Goal: Task Accomplishment & Management: Complete application form

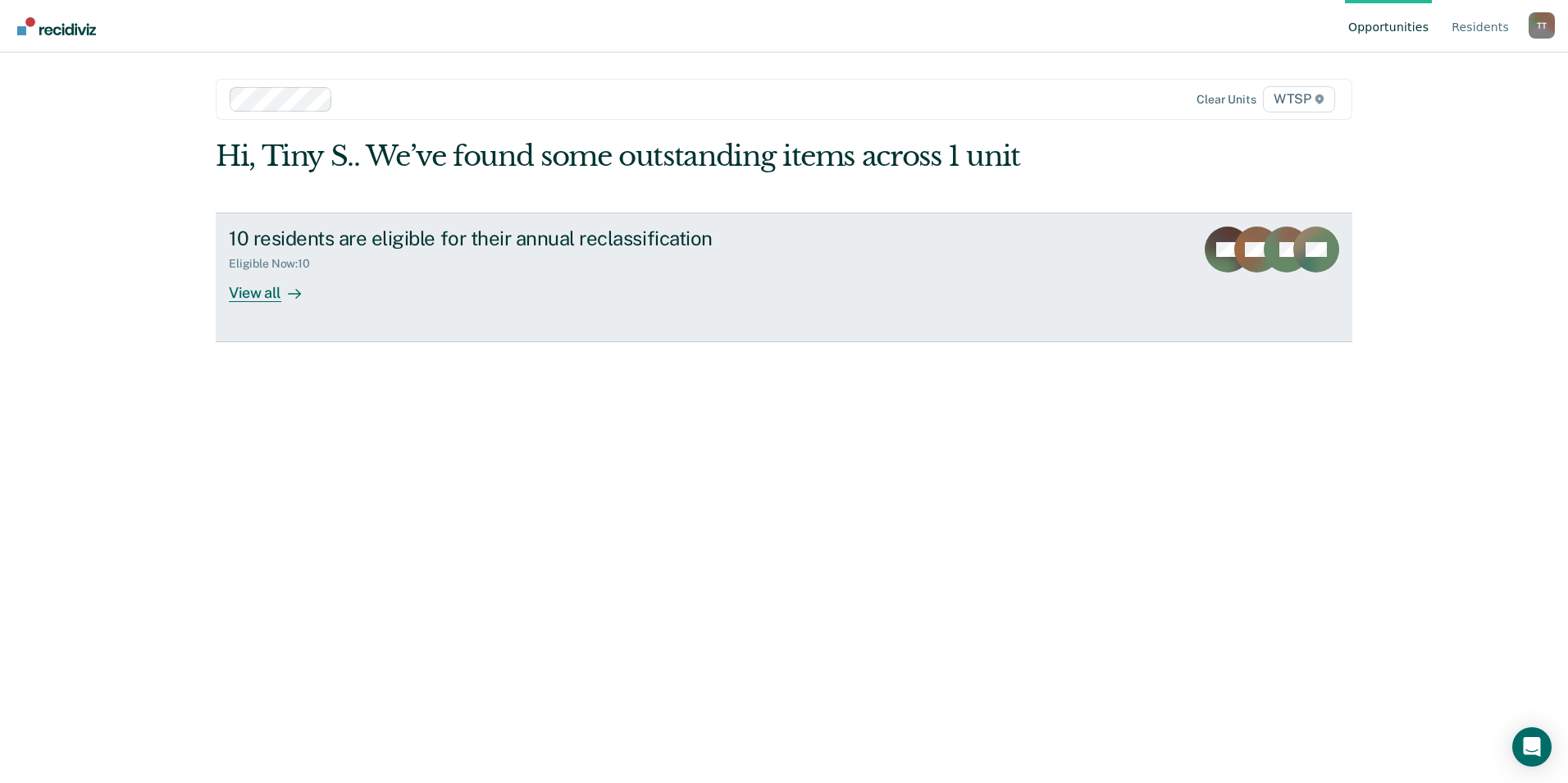
click at [269, 293] on div "View all" at bounding box center [275, 286] width 92 height 32
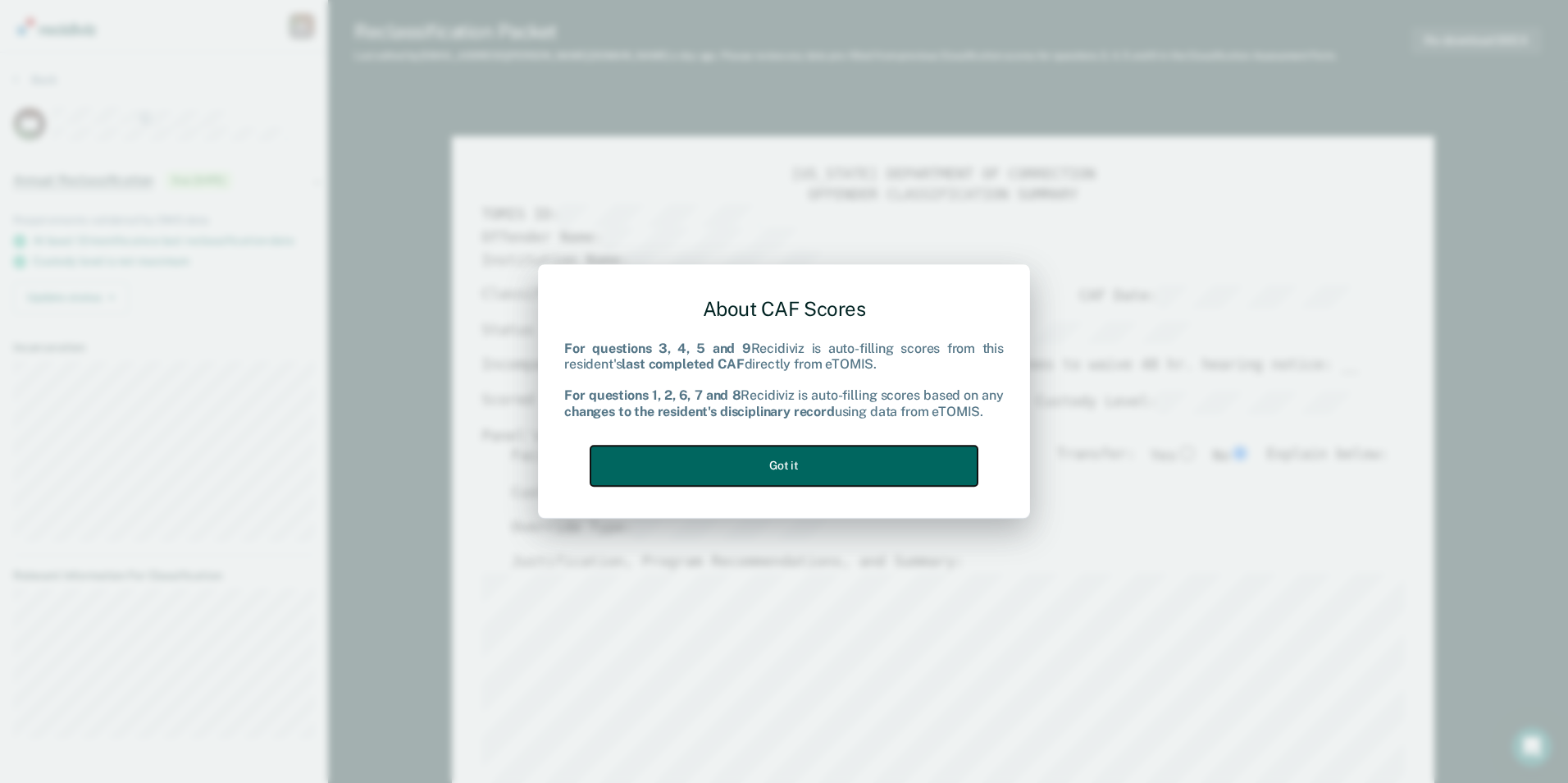
click at [862, 468] on button "Got it" at bounding box center [784, 466] width 387 height 40
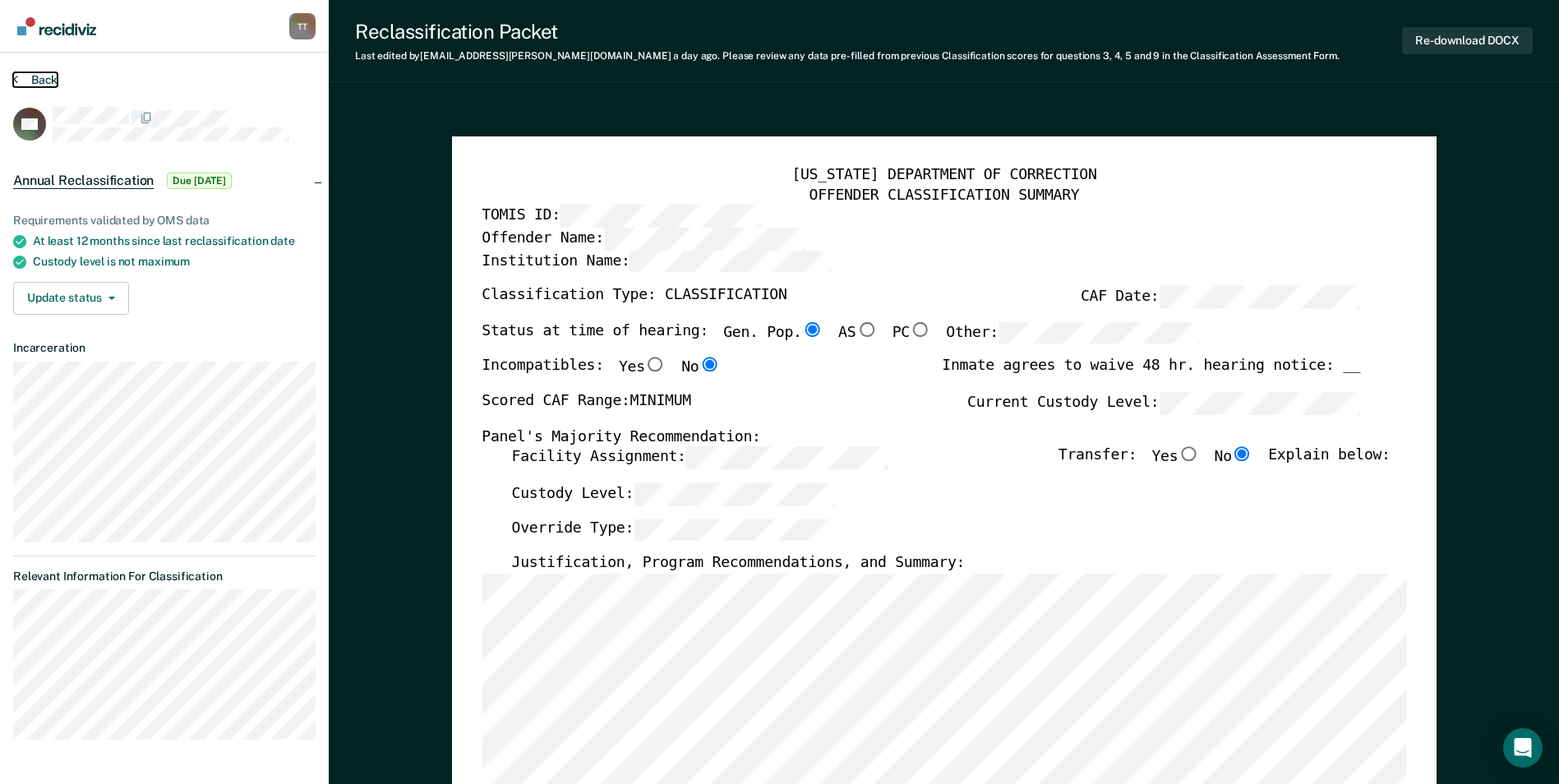
click at [25, 76] on button "Back" at bounding box center [35, 79] width 44 height 15
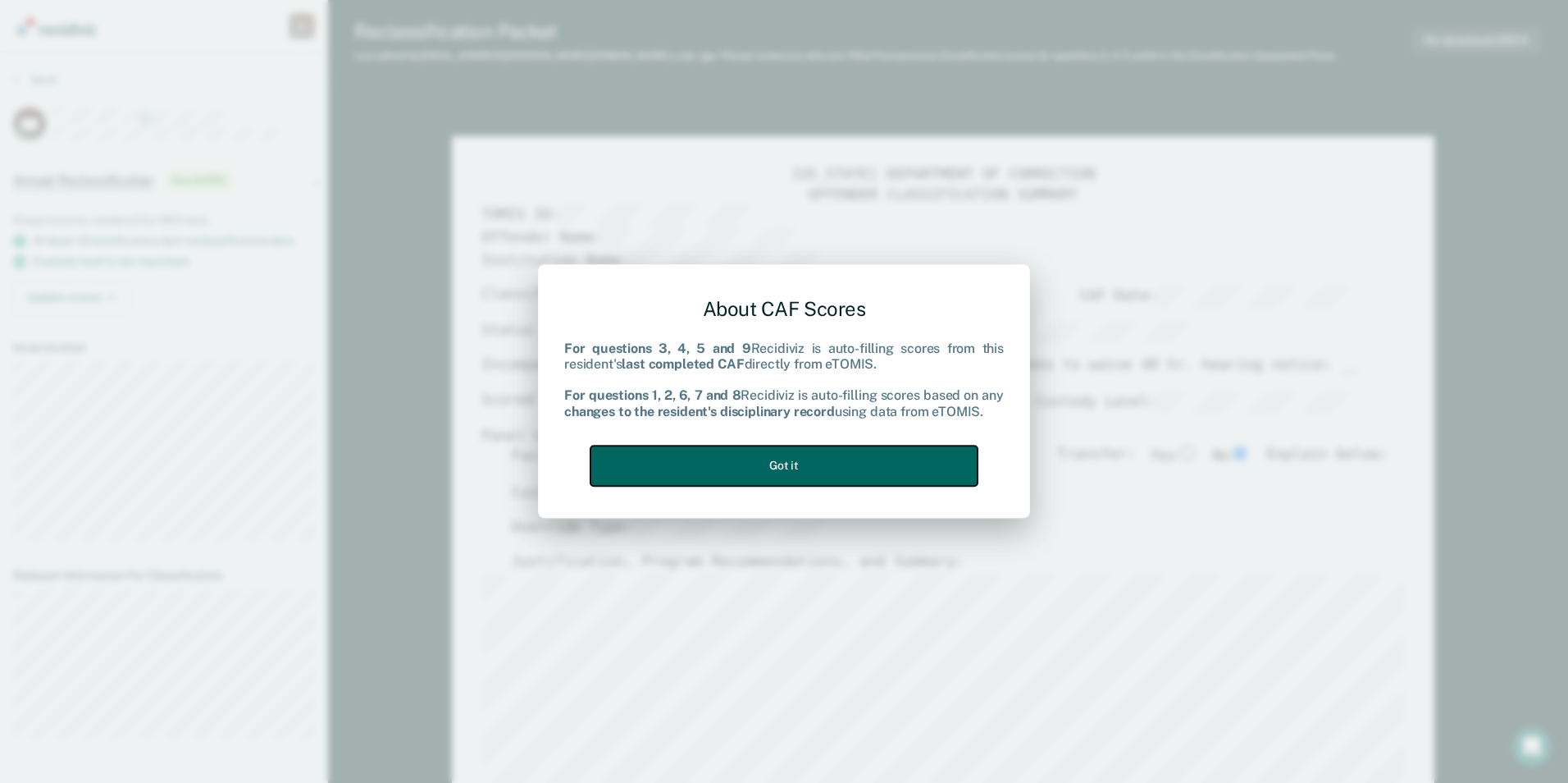
click at [856, 459] on button "Got it" at bounding box center [784, 466] width 387 height 40
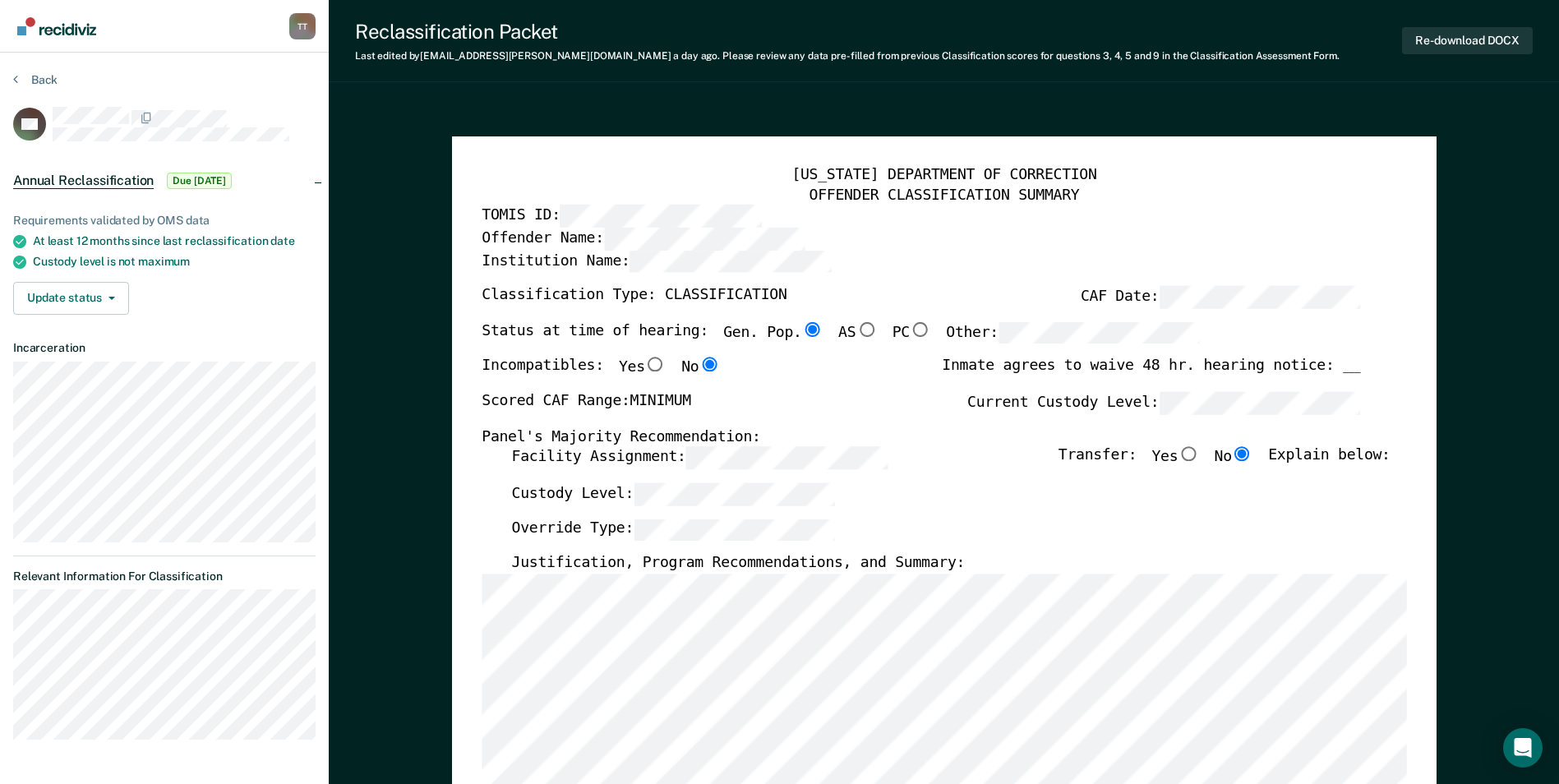
type textarea "x"
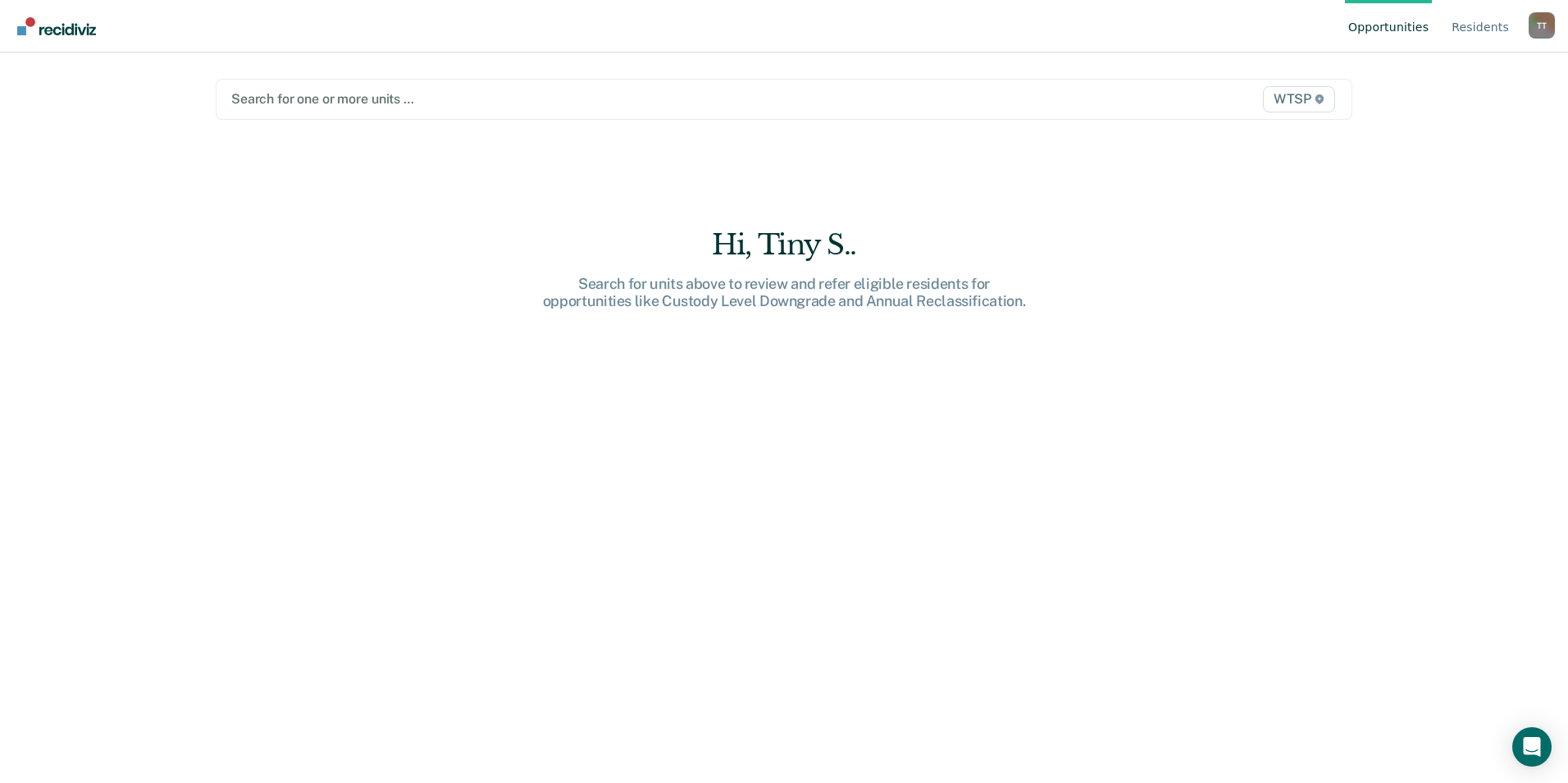
click at [396, 95] on div at bounding box center [618, 98] width 773 height 18
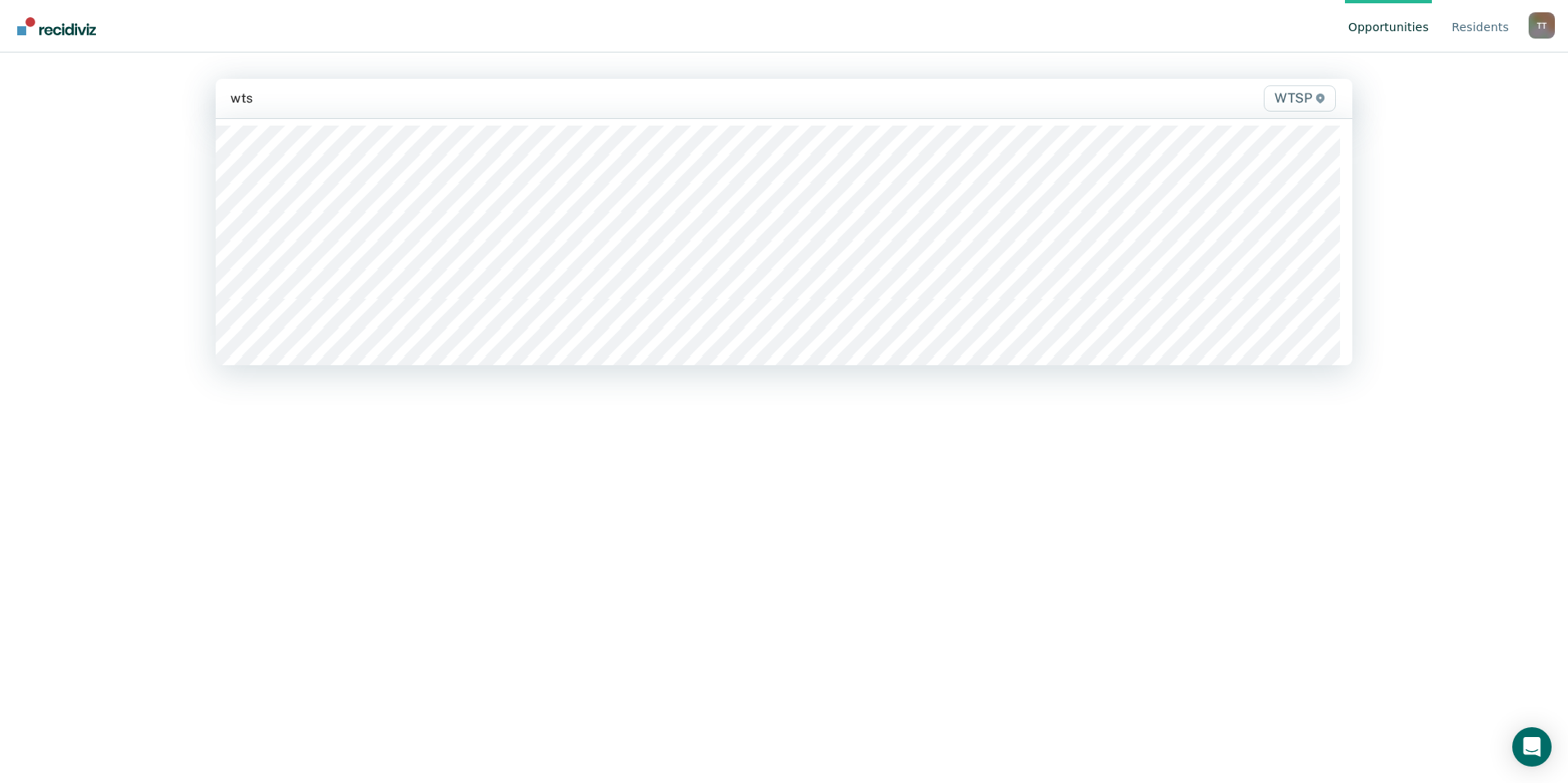
type input "wtsp"
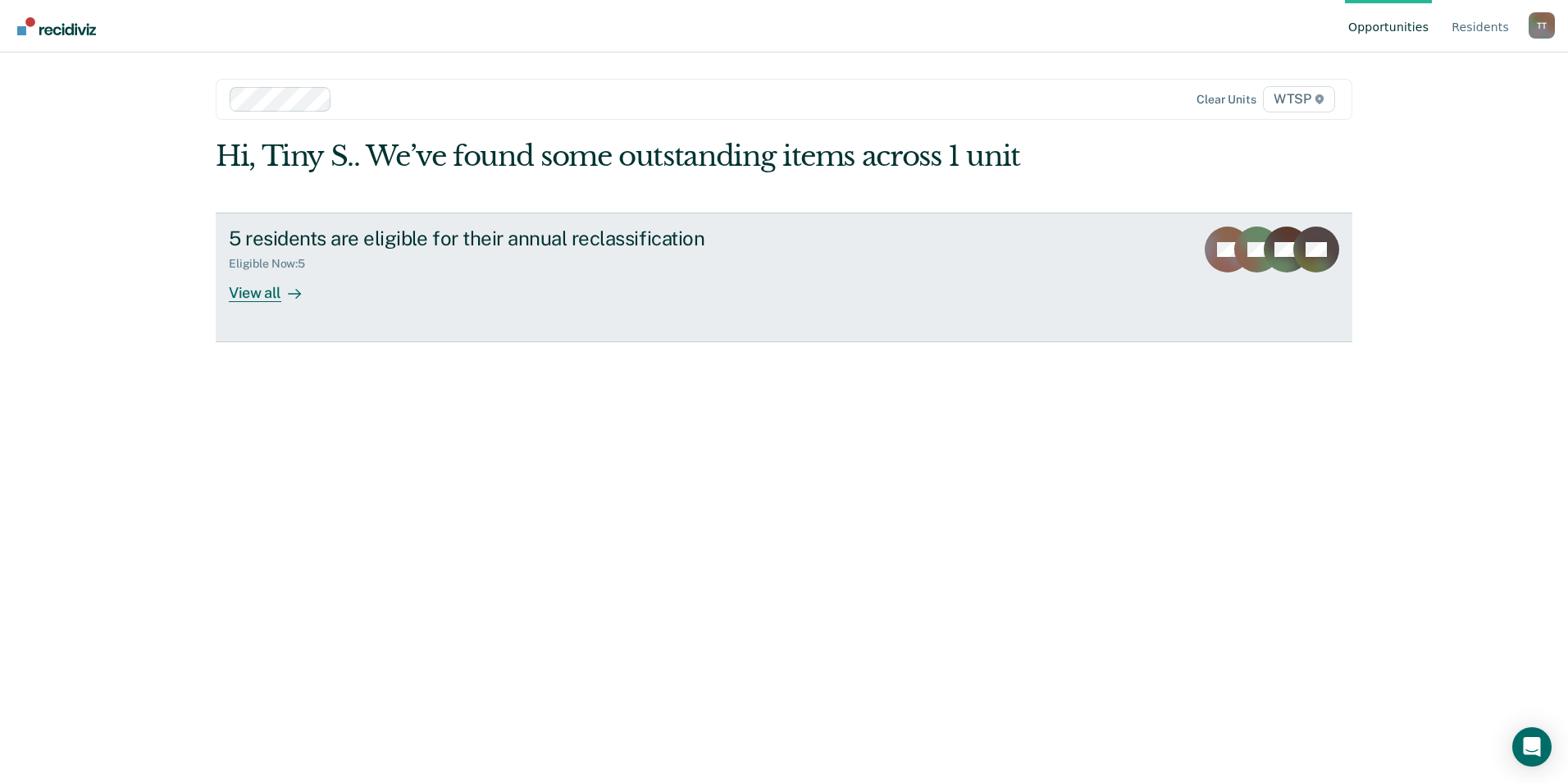
click at [261, 289] on div "View all" at bounding box center [275, 286] width 92 height 32
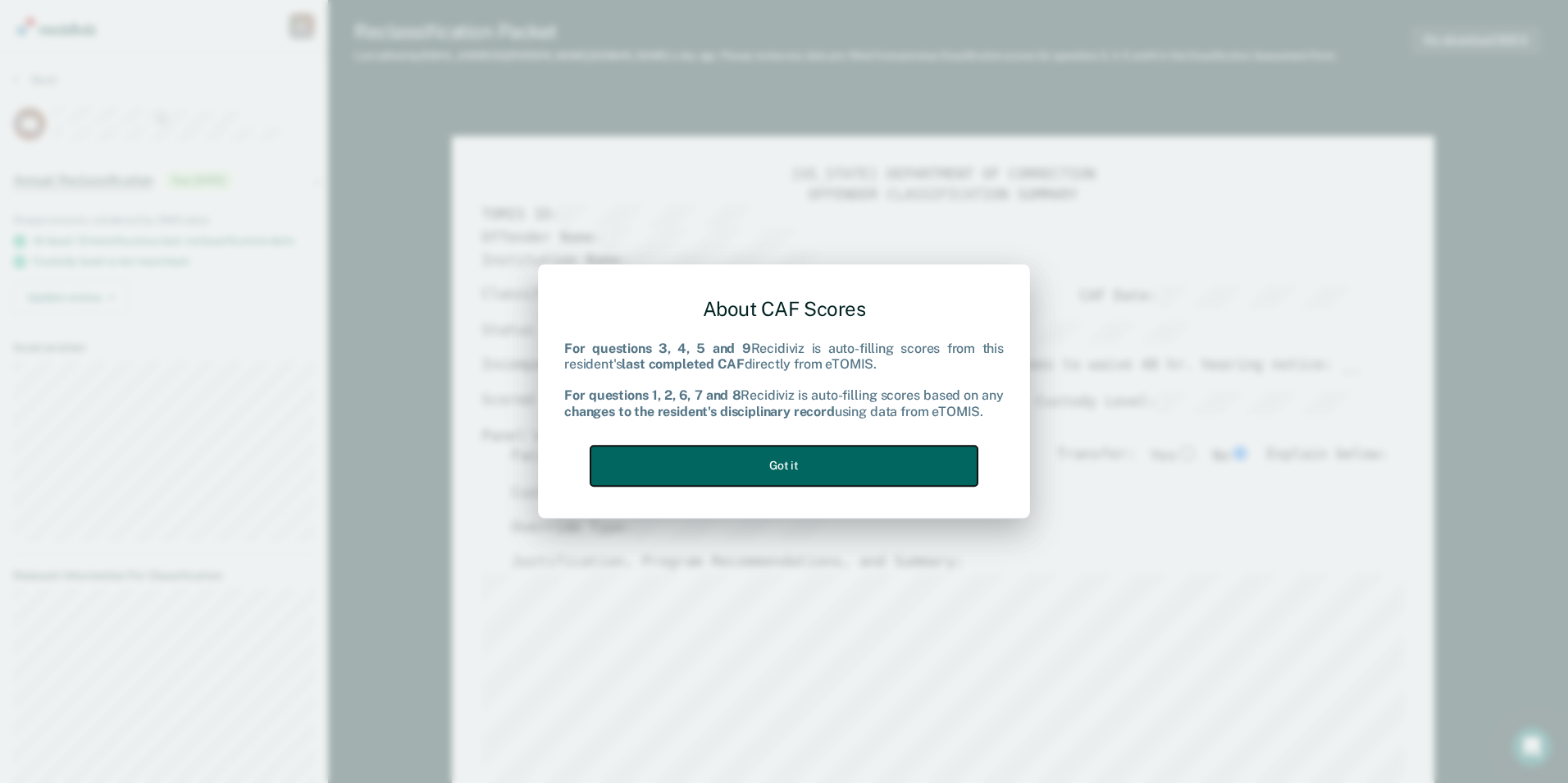
click at [813, 463] on button "Got it" at bounding box center [784, 466] width 387 height 40
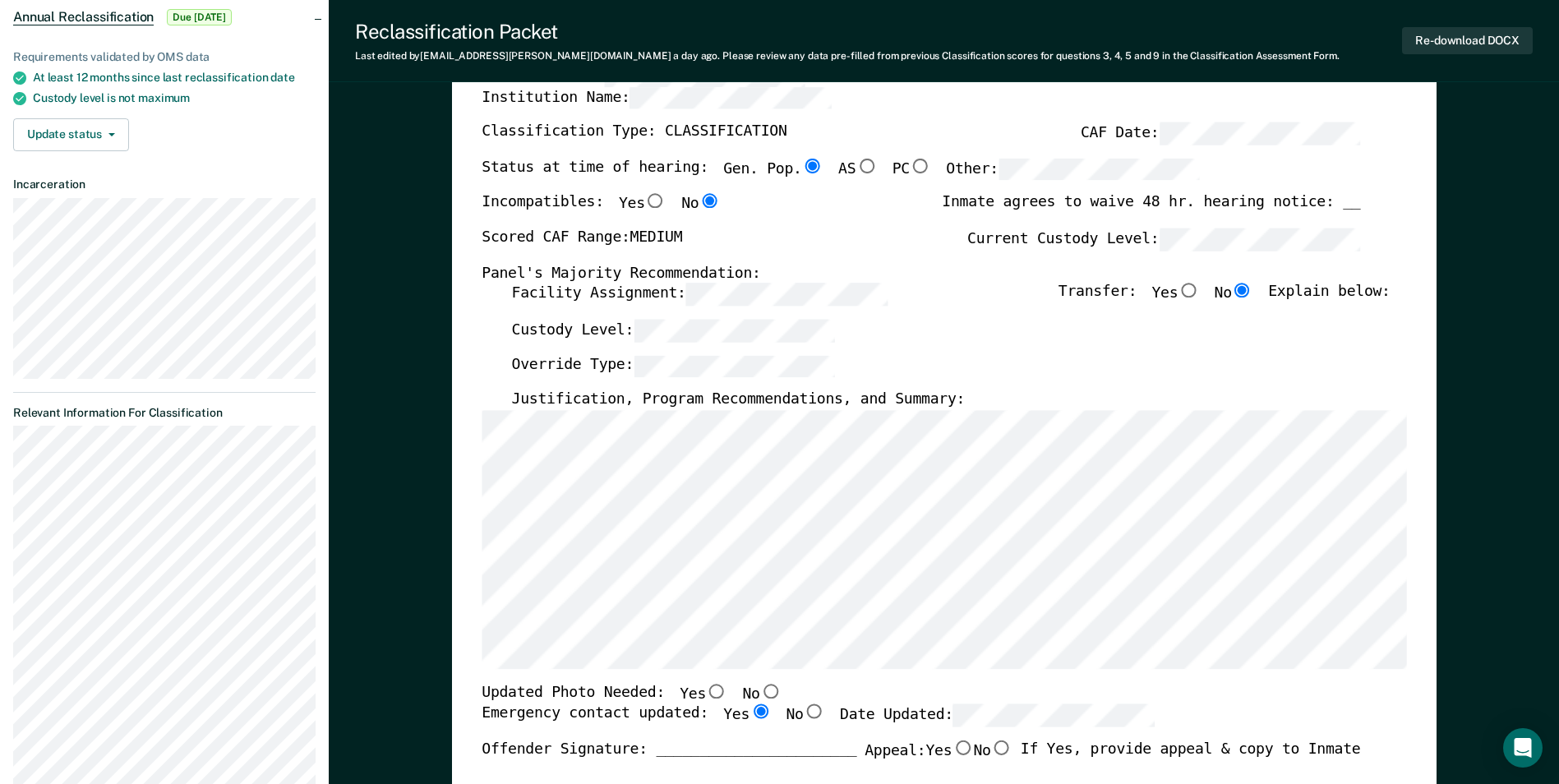
scroll to position [164, 0]
click at [760, 688] on input "No" at bounding box center [770, 690] width 21 height 15
type textarea "x"
radio input "true"
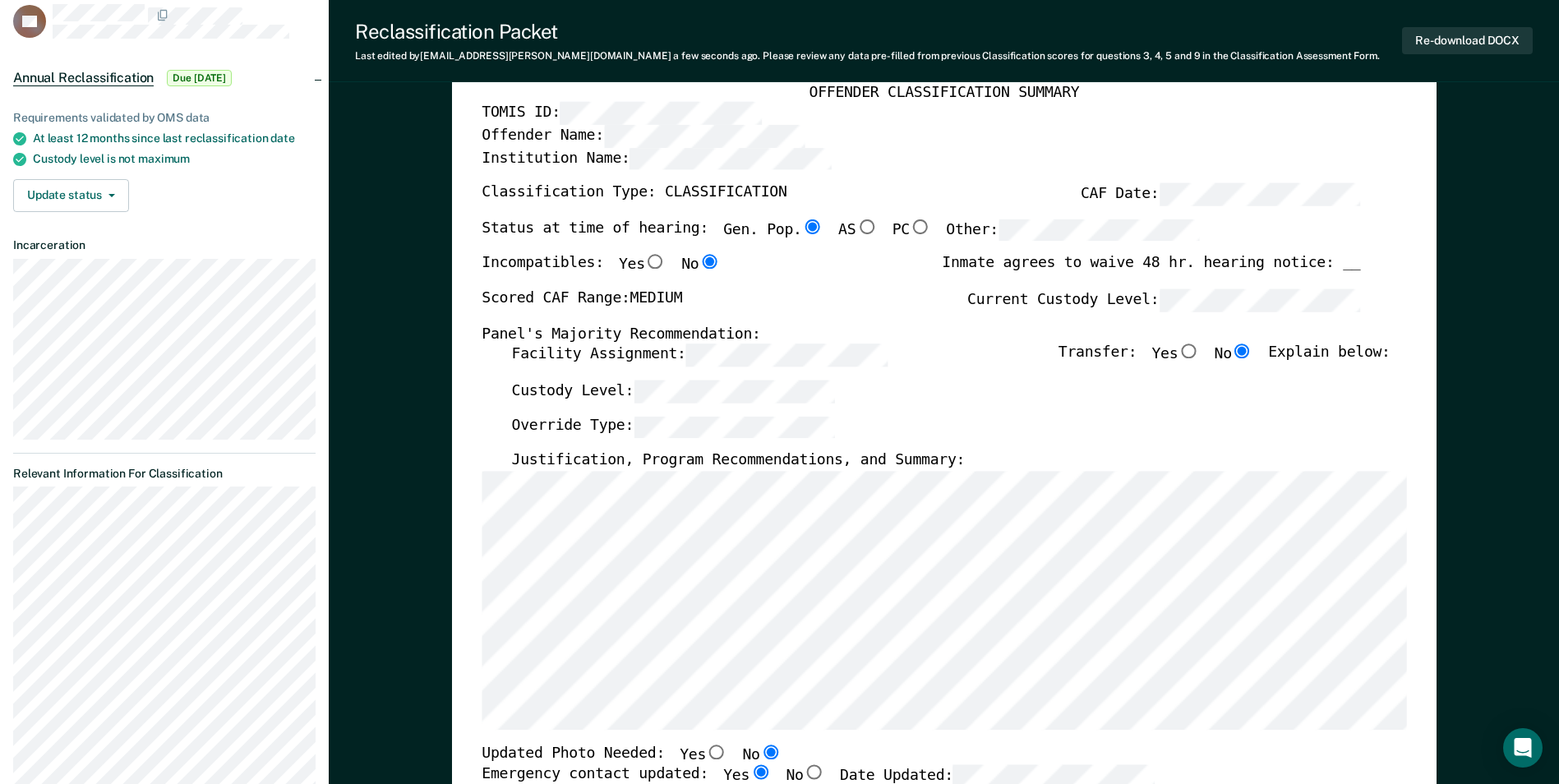
scroll to position [0, 0]
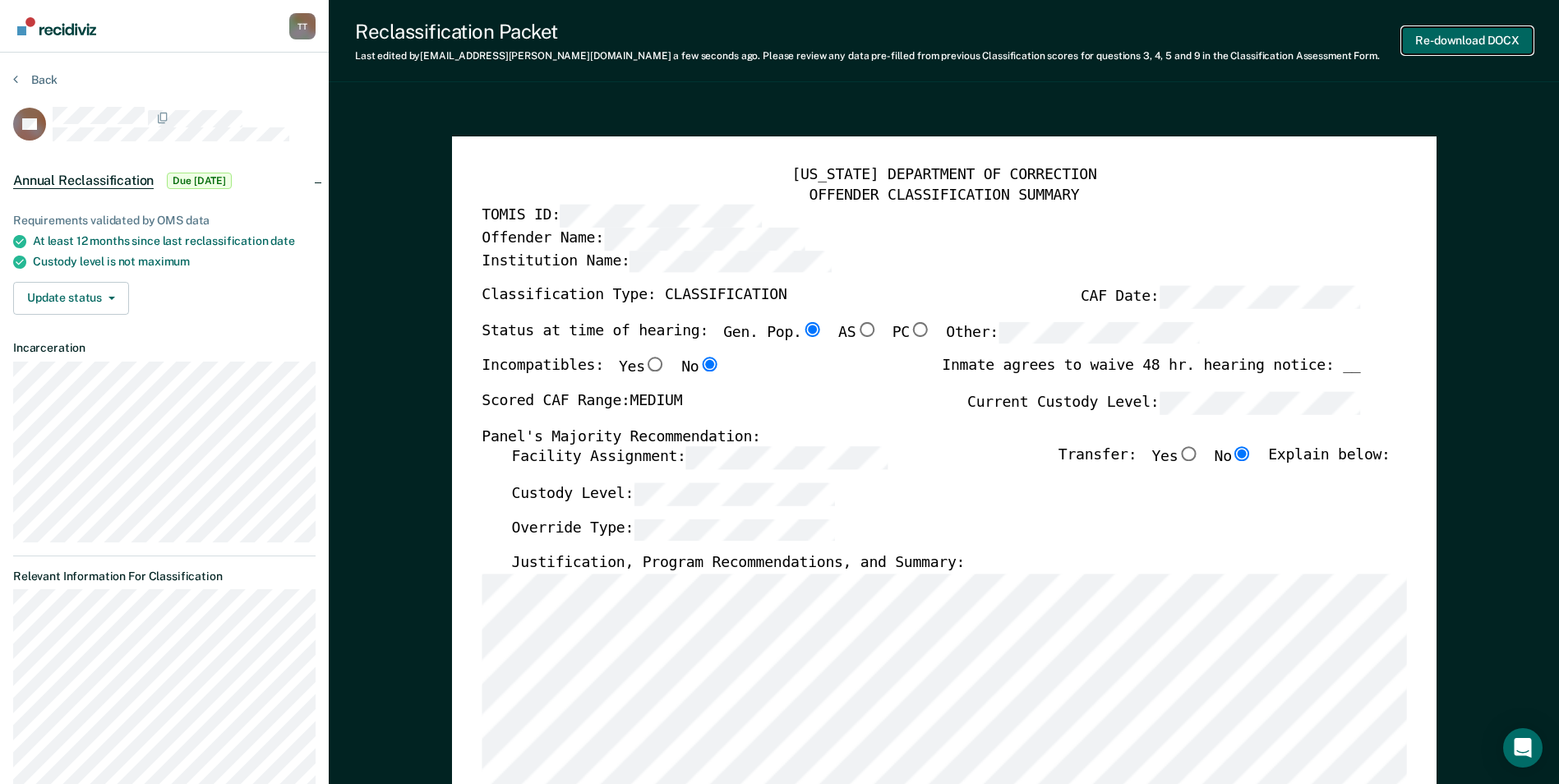
click at [1472, 40] on button "Re-download DOCX" at bounding box center [1468, 40] width 131 height 27
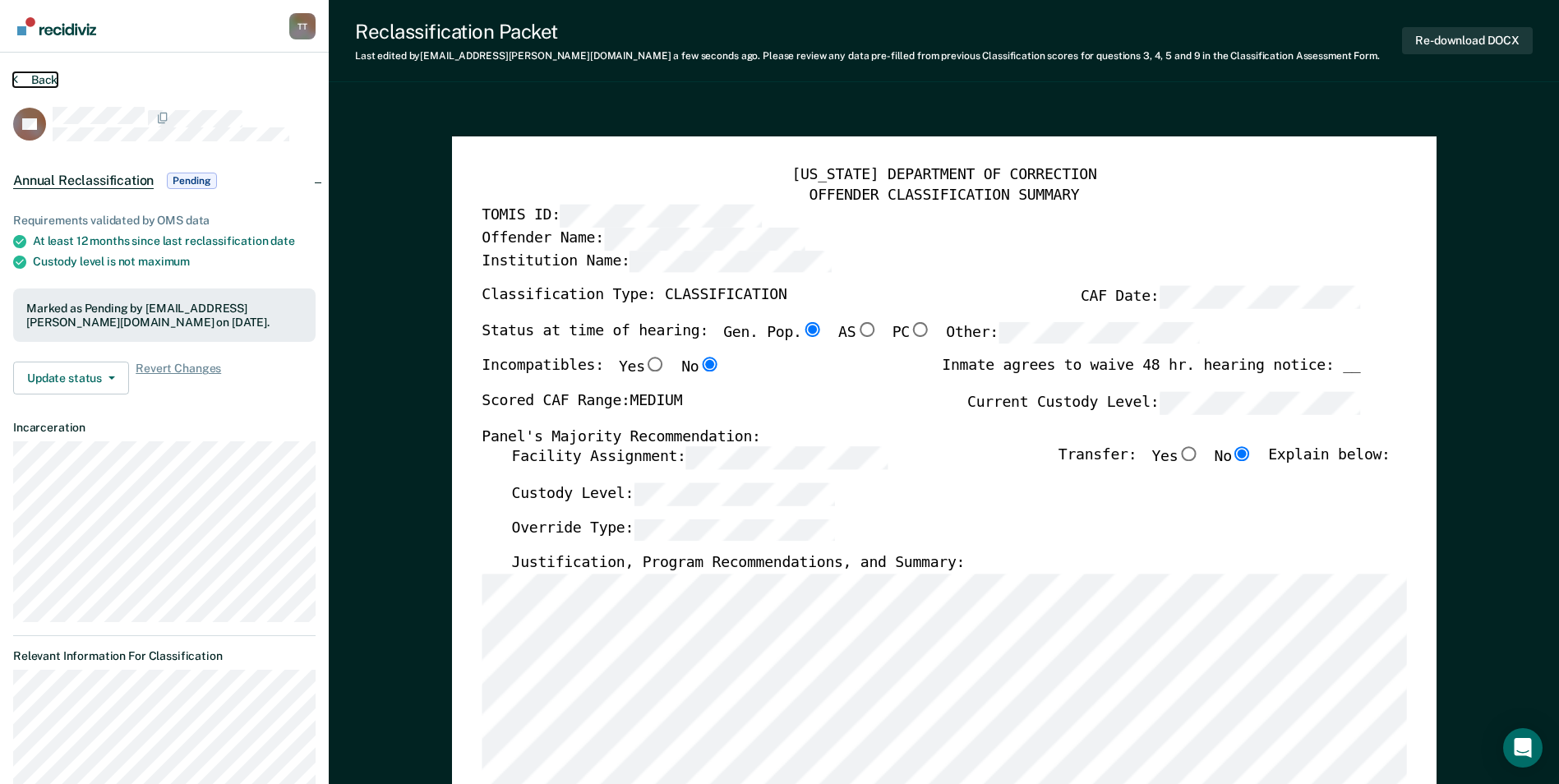
click at [41, 76] on button "Back" at bounding box center [35, 79] width 44 height 15
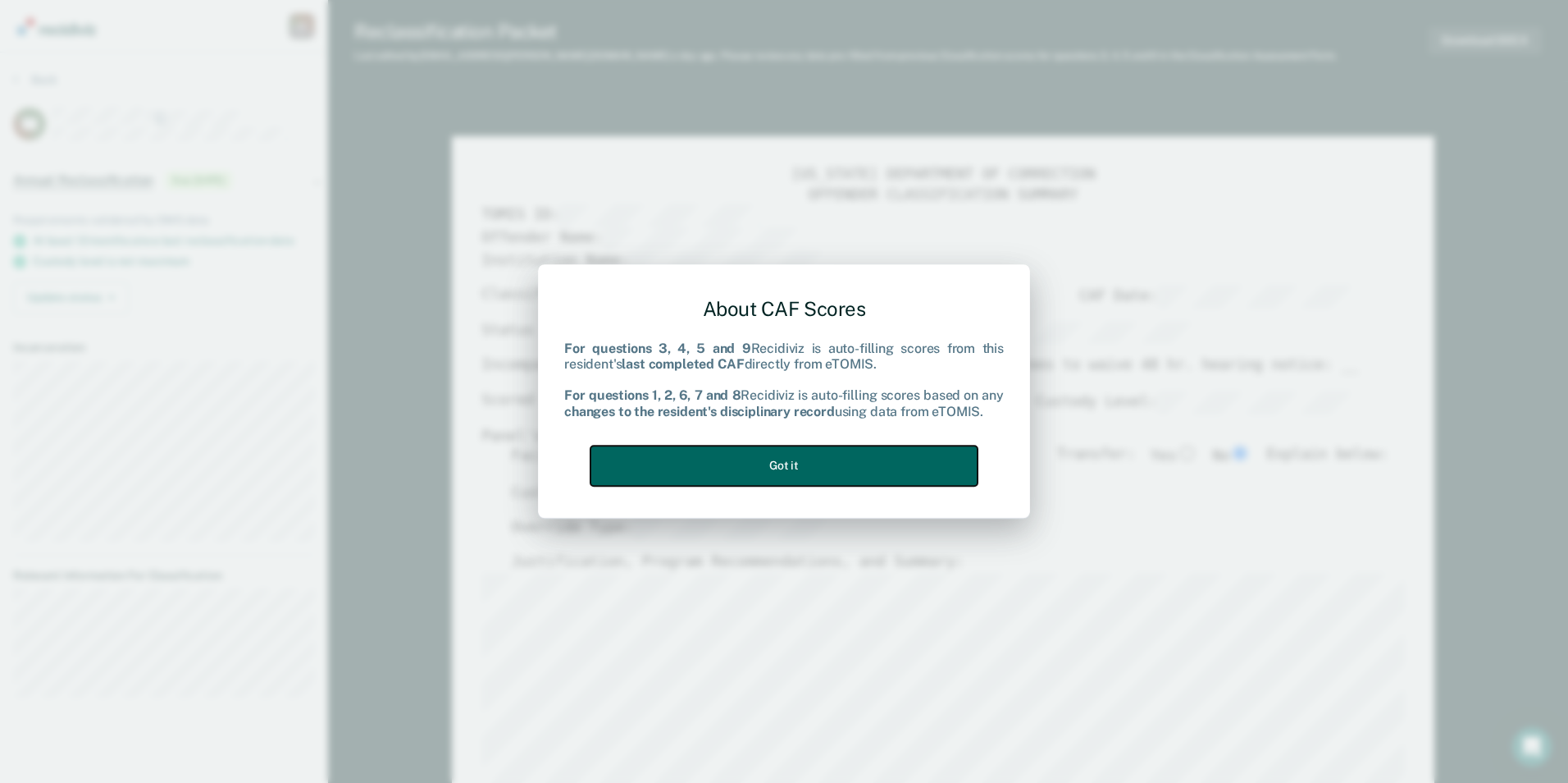
click at [885, 463] on button "Got it" at bounding box center [784, 466] width 387 height 40
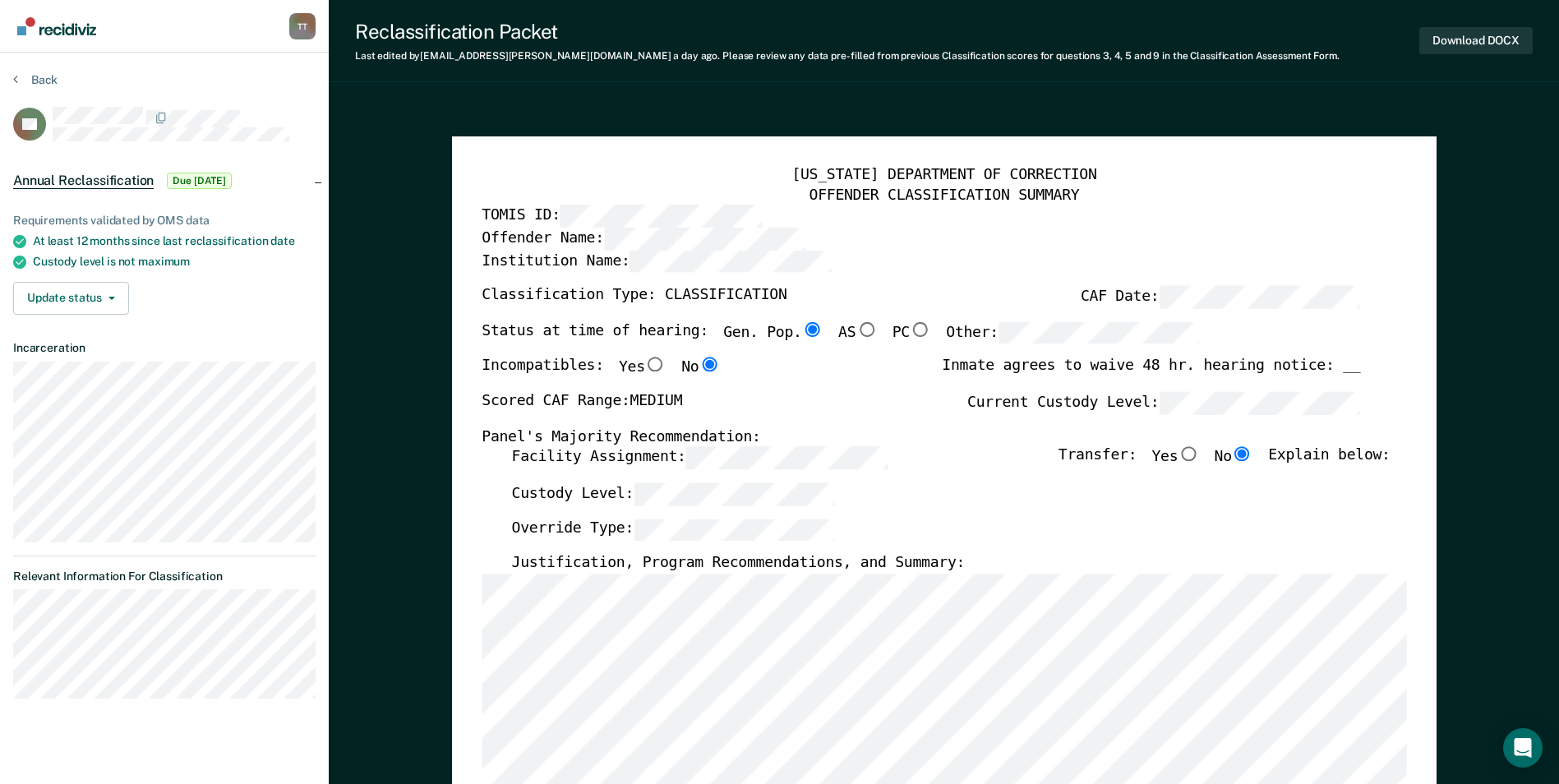
scroll to position [246, 0]
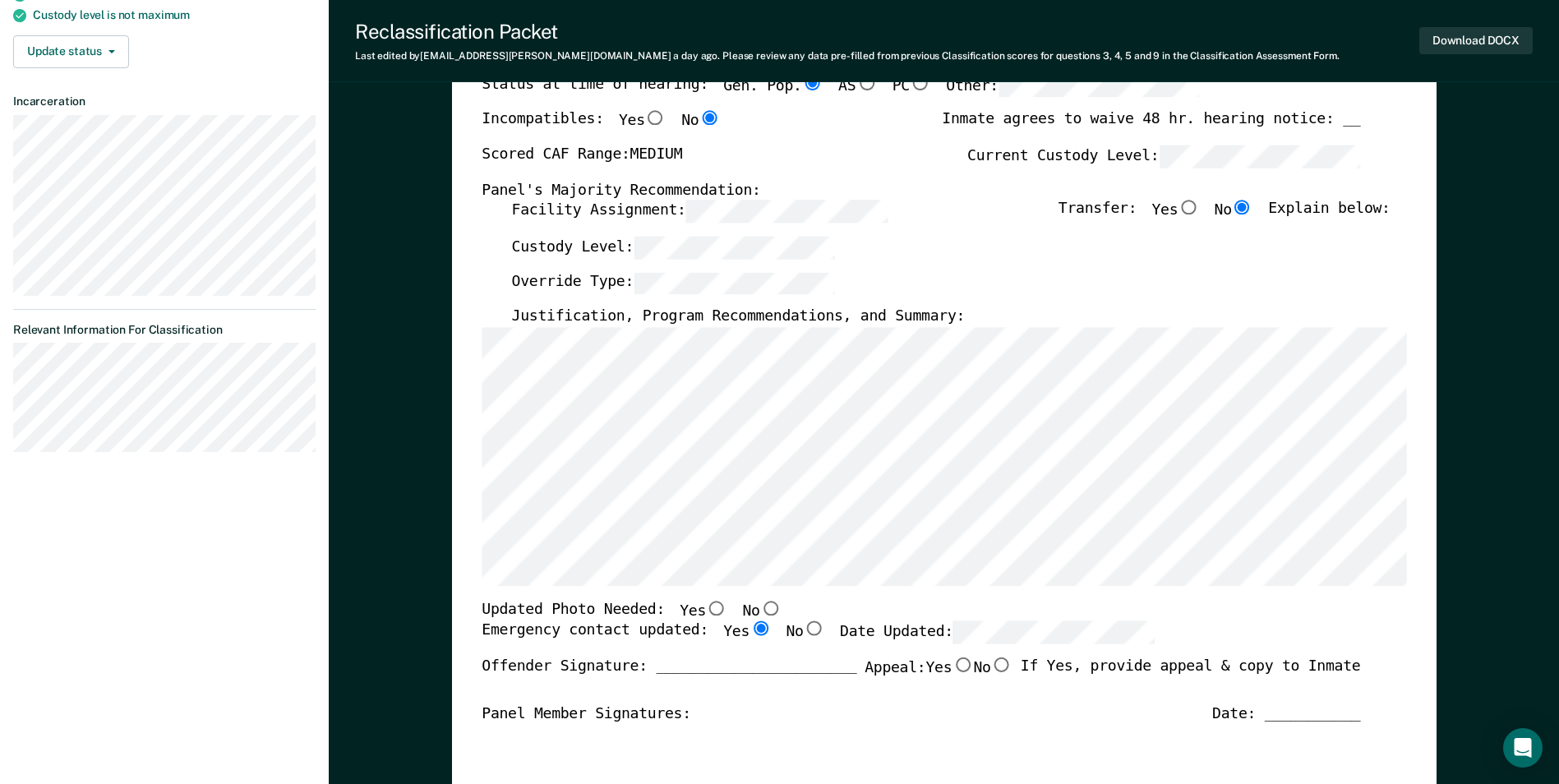
click at [760, 610] on input "No" at bounding box center [770, 607] width 21 height 15
type textarea "x"
radio input "true"
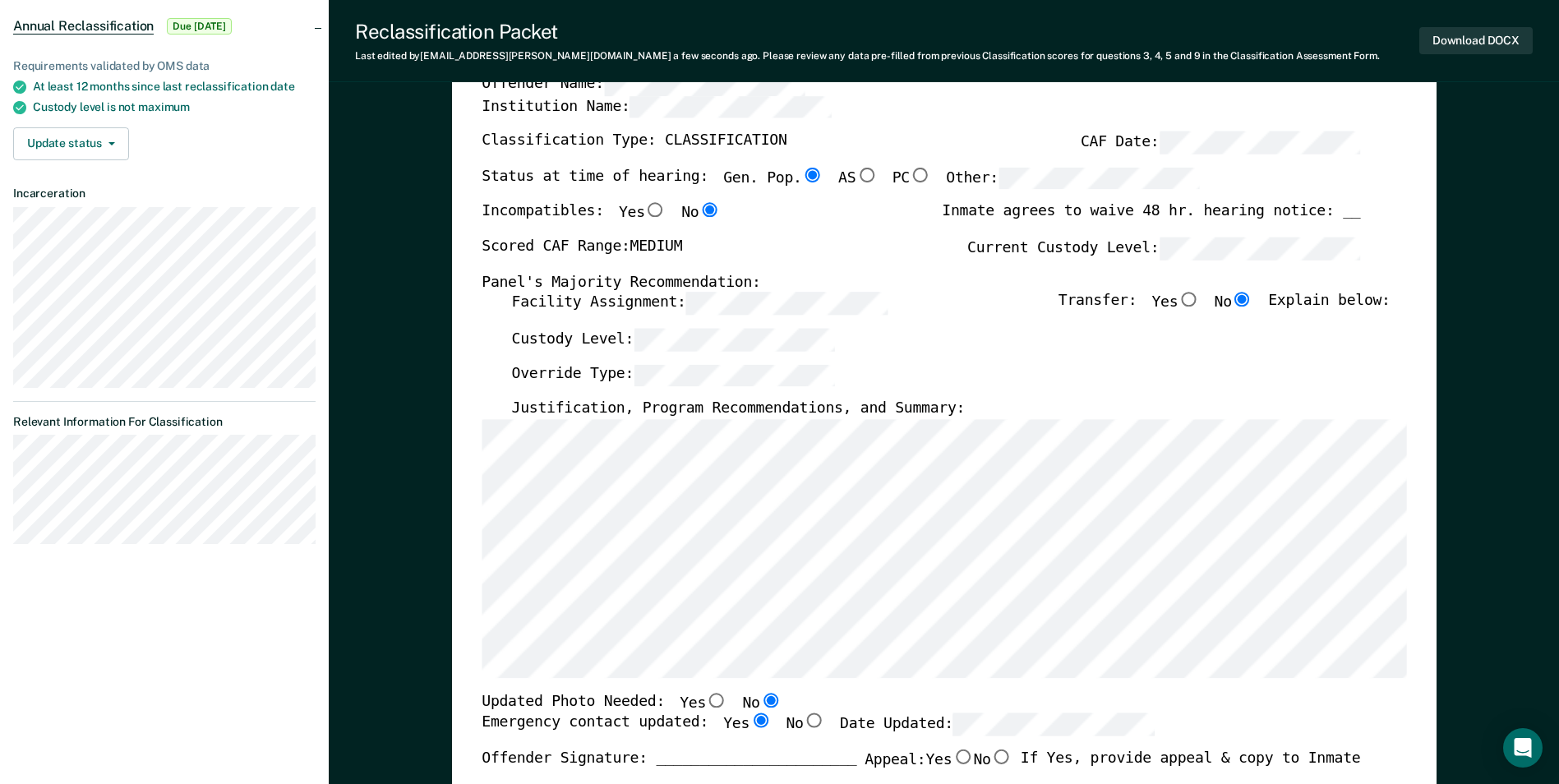
scroll to position [0, 0]
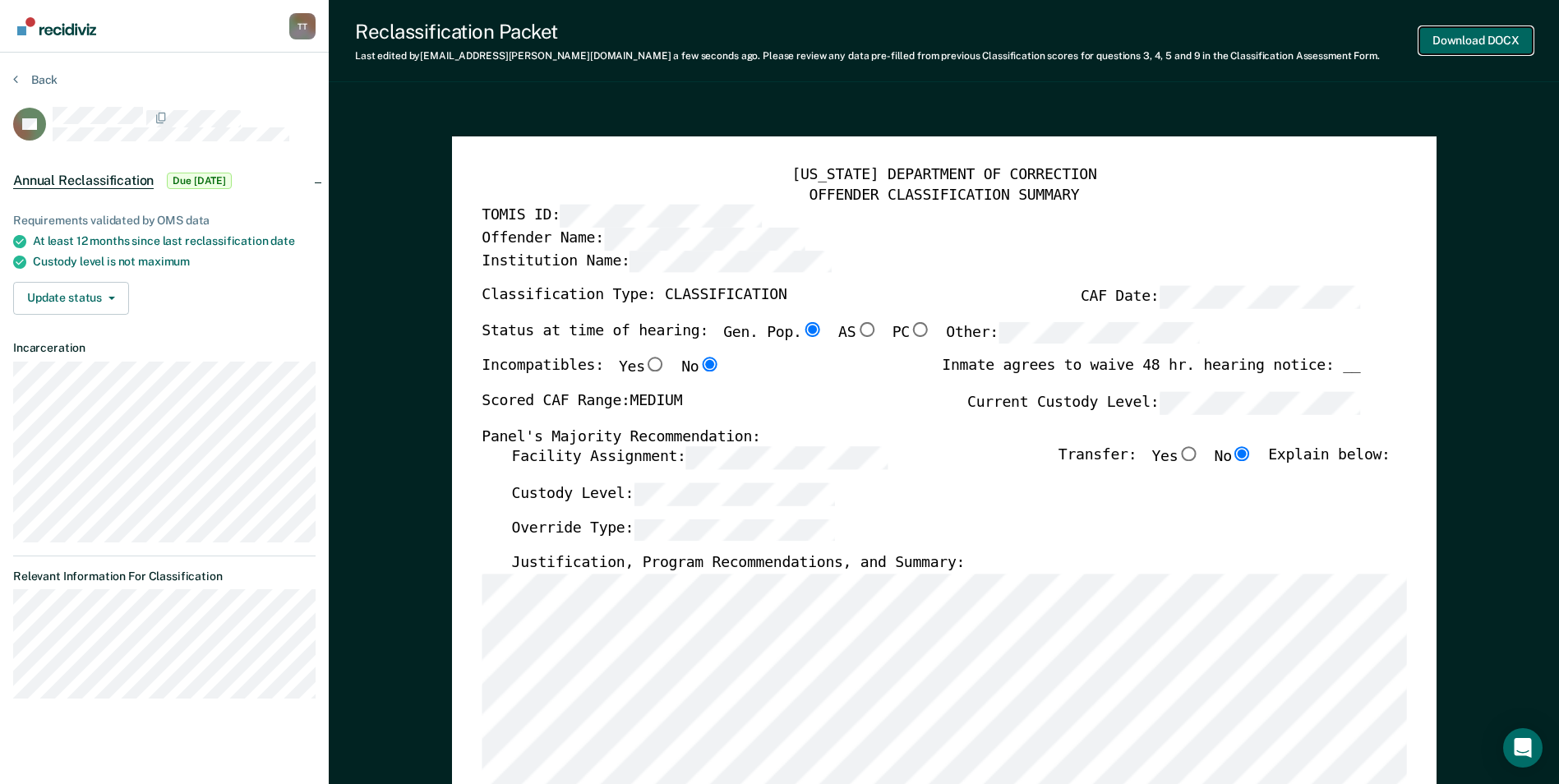
click at [1449, 40] on button "Download DOCX" at bounding box center [1475, 40] width 113 height 27
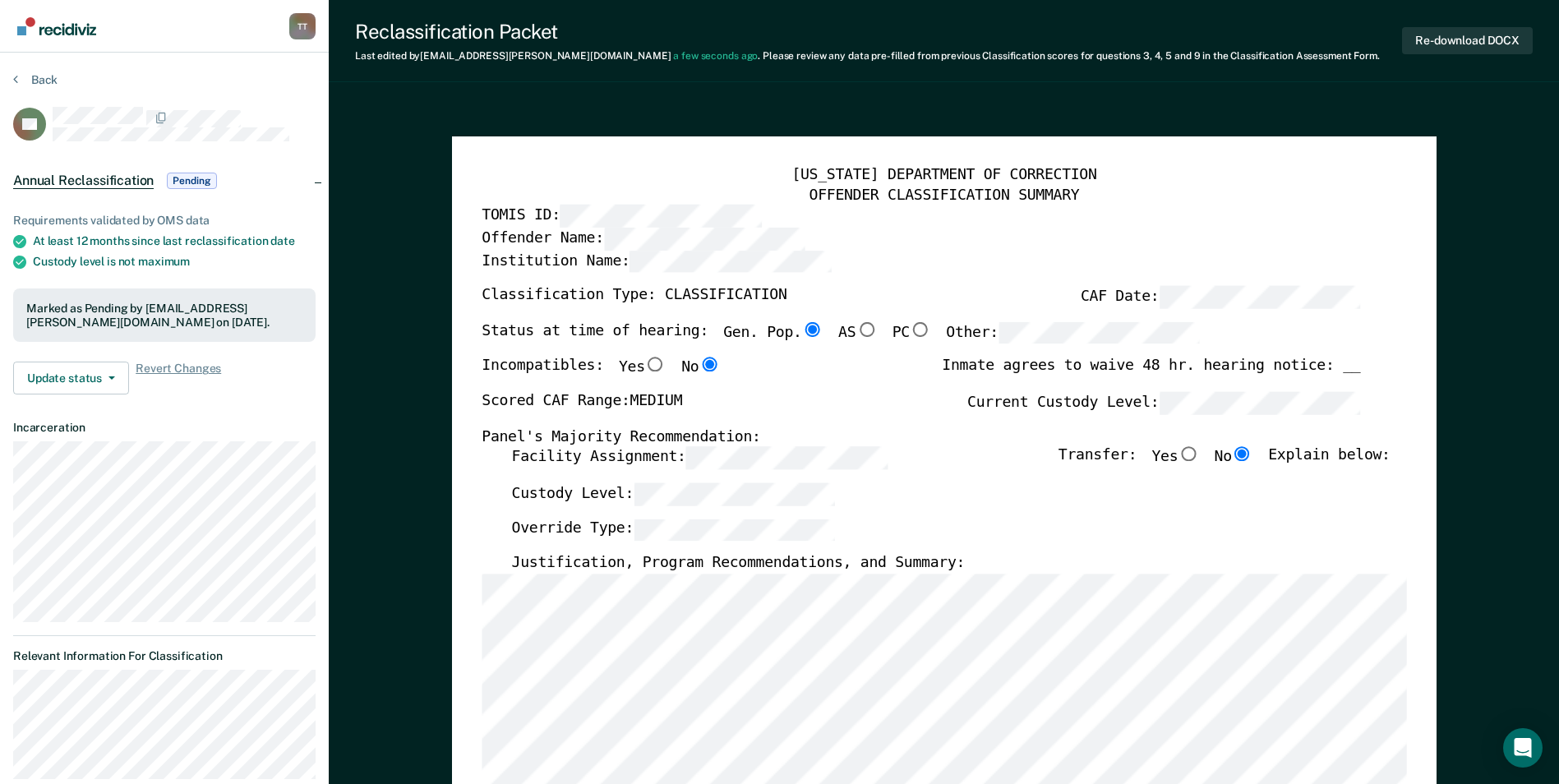
type textarea "x"
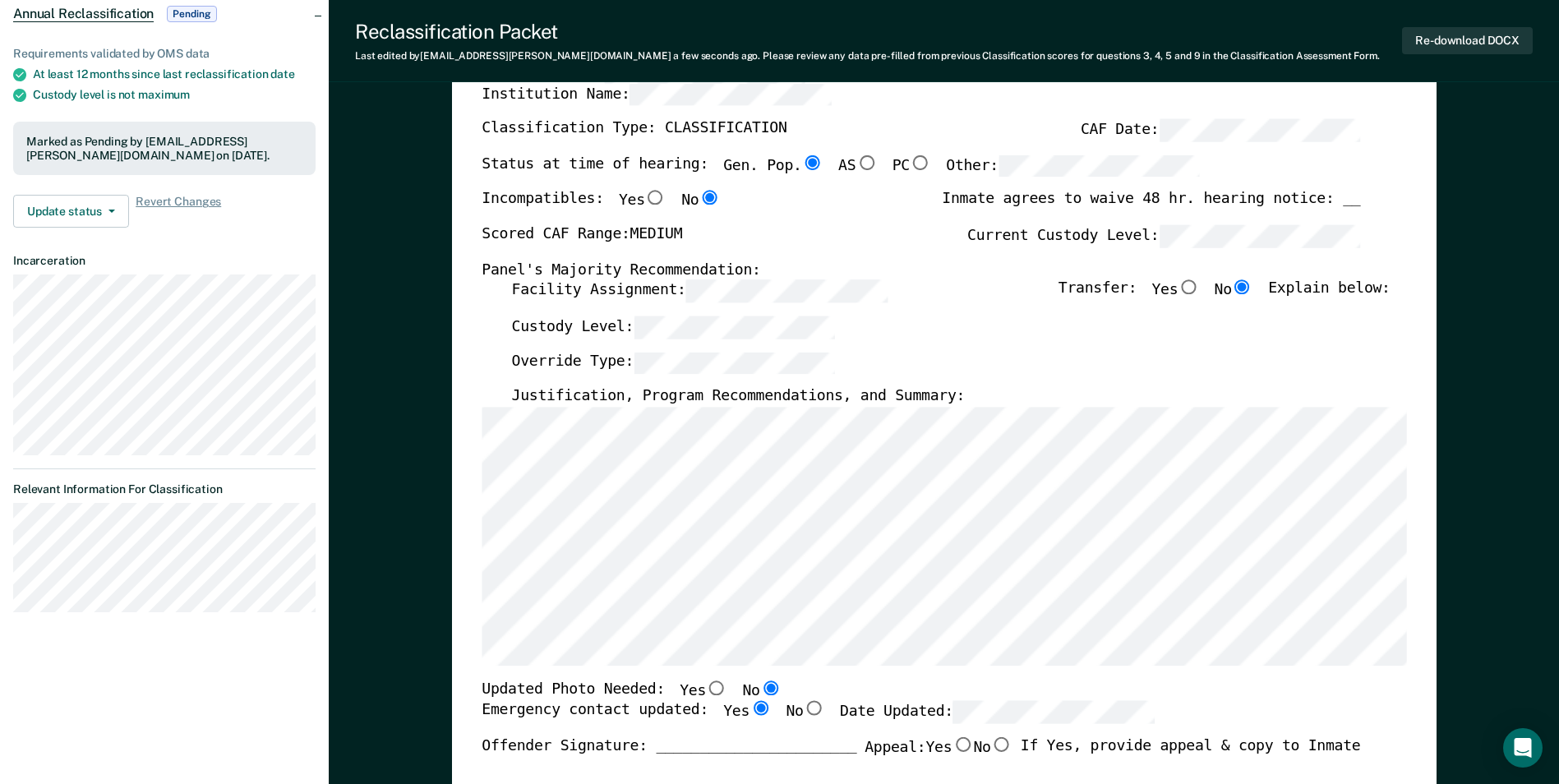
scroll to position [164, 0]
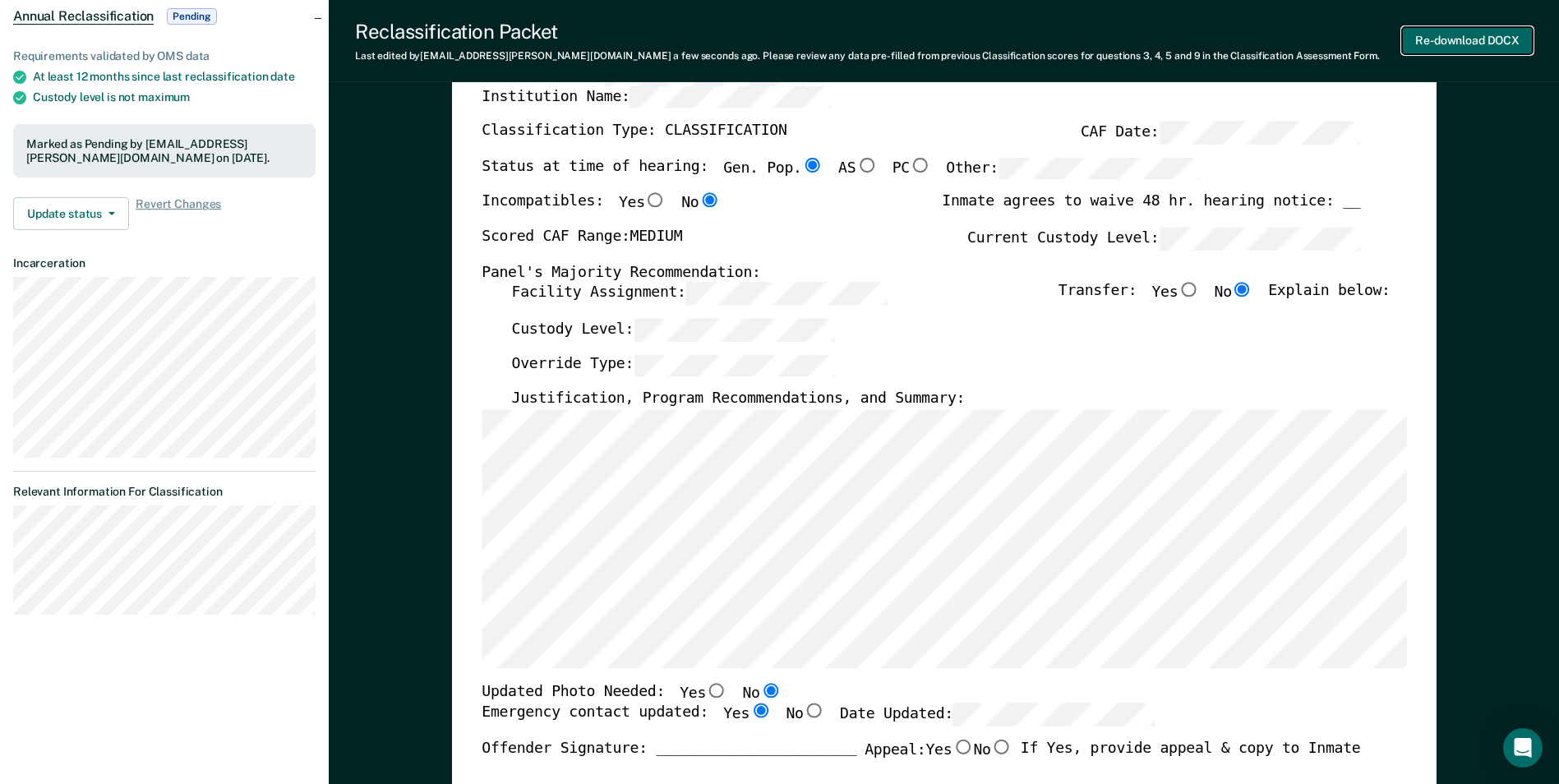
click at [1470, 38] on button "Re-download DOCX" at bounding box center [1468, 40] width 131 height 27
